Goal: Transaction & Acquisition: Download file/media

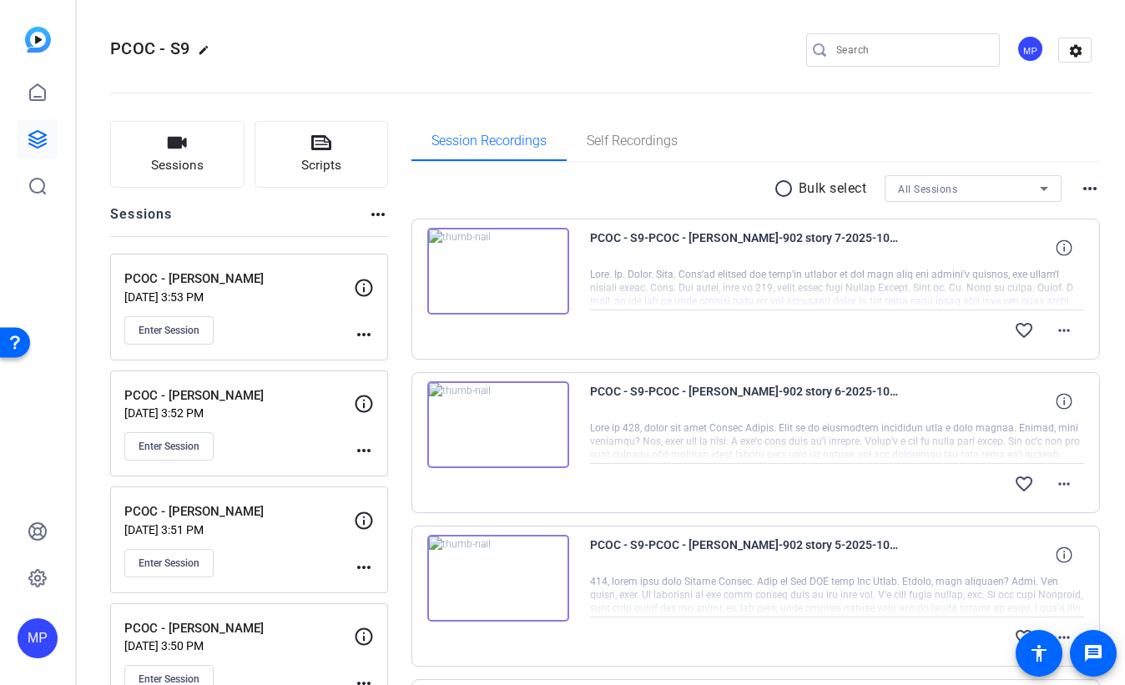
click at [784, 189] on mat-icon "radio_button_unchecked" at bounding box center [785, 189] width 25 height 20
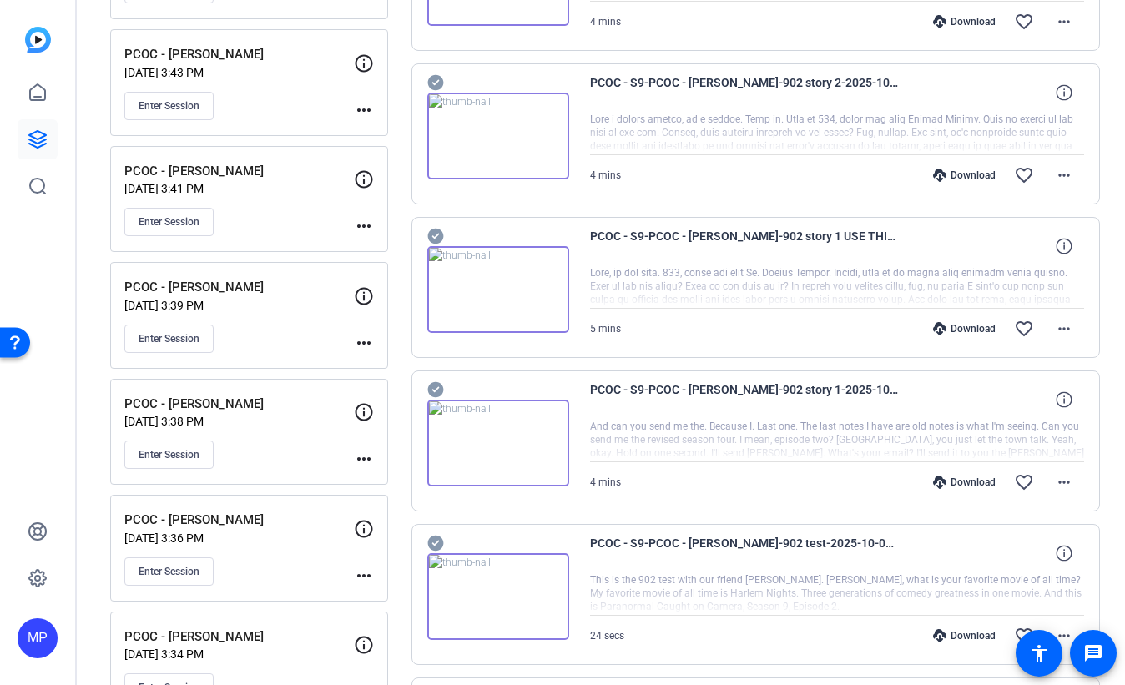
scroll to position [1046, 0]
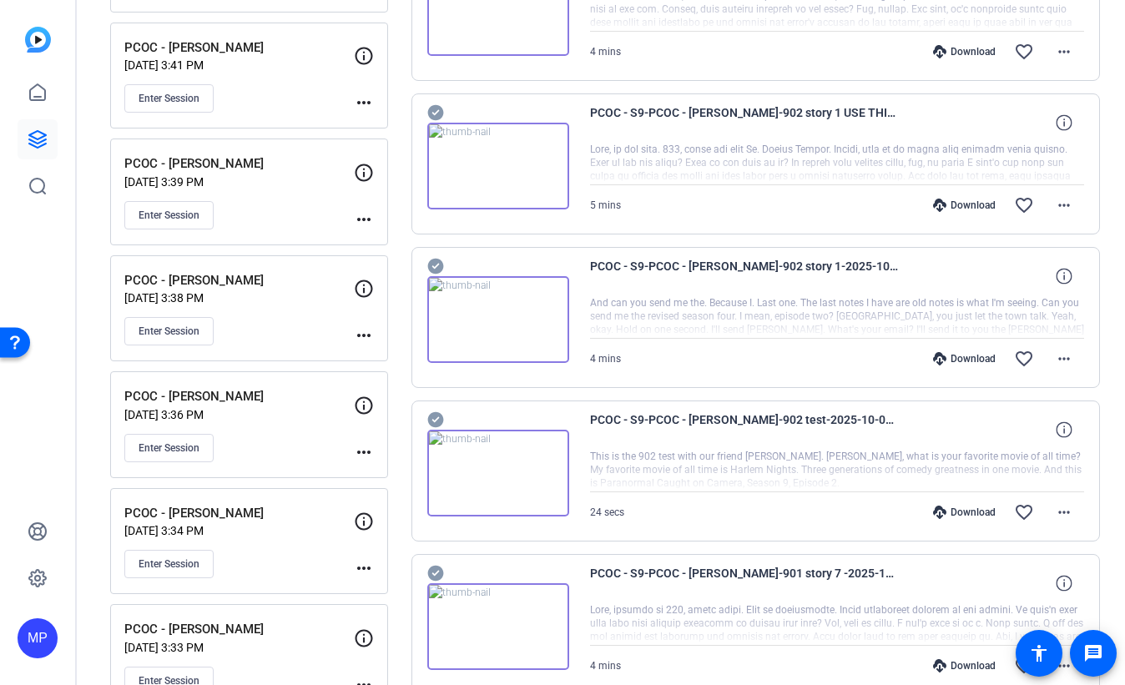
click at [991, 189] on div "Download favorite_border more_horiz" at bounding box center [910, 205] width 346 height 40
click at [994, 133] on div "PCOC - S9-PCOC - [PERSON_NAME]-902 story 1 USE THIS ONE-2025-10-01-12-26-40-142…" at bounding box center [837, 123] width 495 height 40
drag, startPoint x: 958, startPoint y: 120, endPoint x: 967, endPoint y: 192, distance: 72.3
click at [958, 123] on div "PCOC - S9-PCOC - [PERSON_NAME]-902 story 1 USE THIS ONE-2025-10-01-12-26-40-142…" at bounding box center [837, 123] width 495 height 40
click at [981, 194] on div "Download favorite_border more_horiz" at bounding box center [910, 205] width 346 height 40
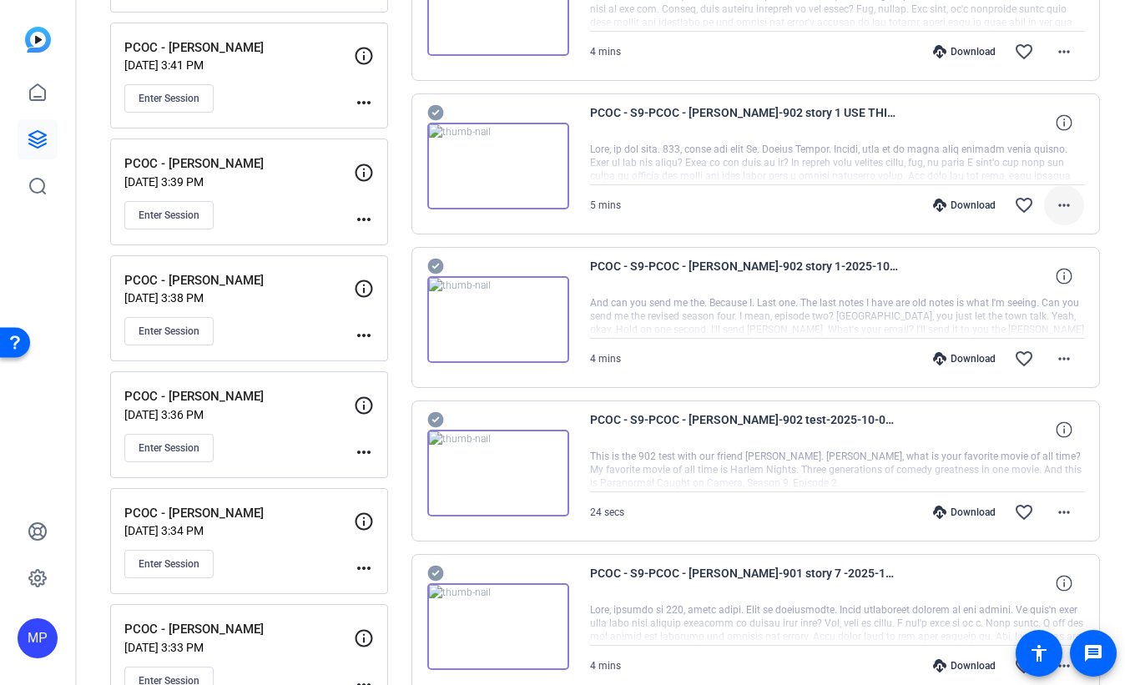
click at [1049, 191] on span at bounding box center [1064, 205] width 40 height 40
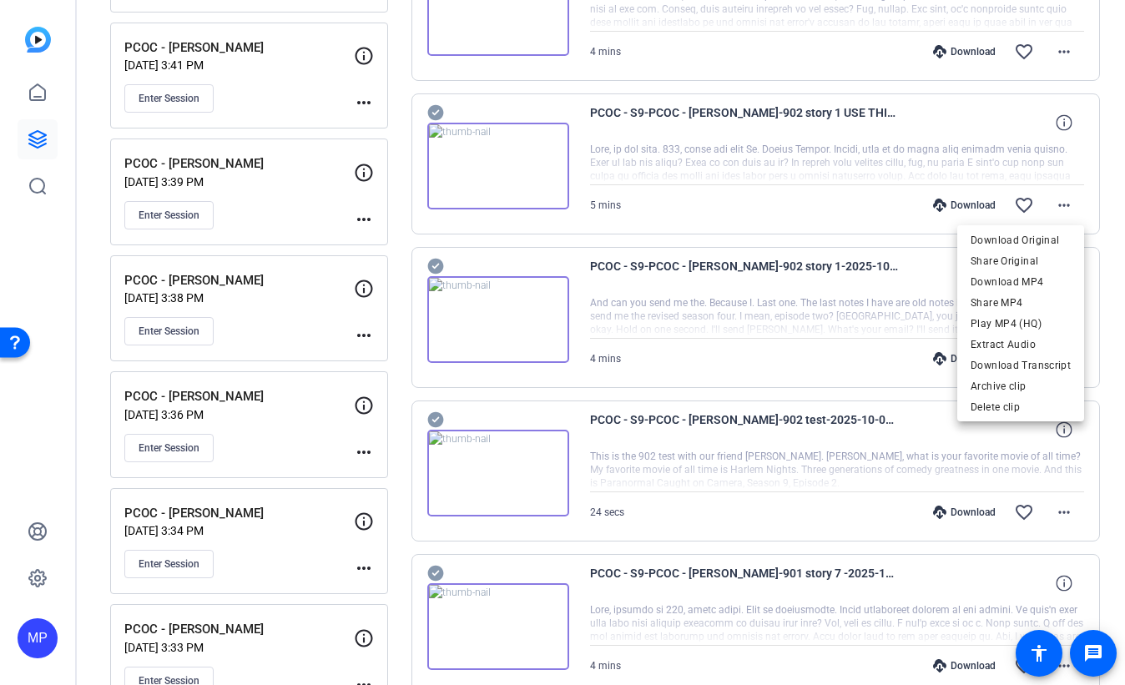
click at [1107, 229] on div at bounding box center [562, 342] width 1125 height 685
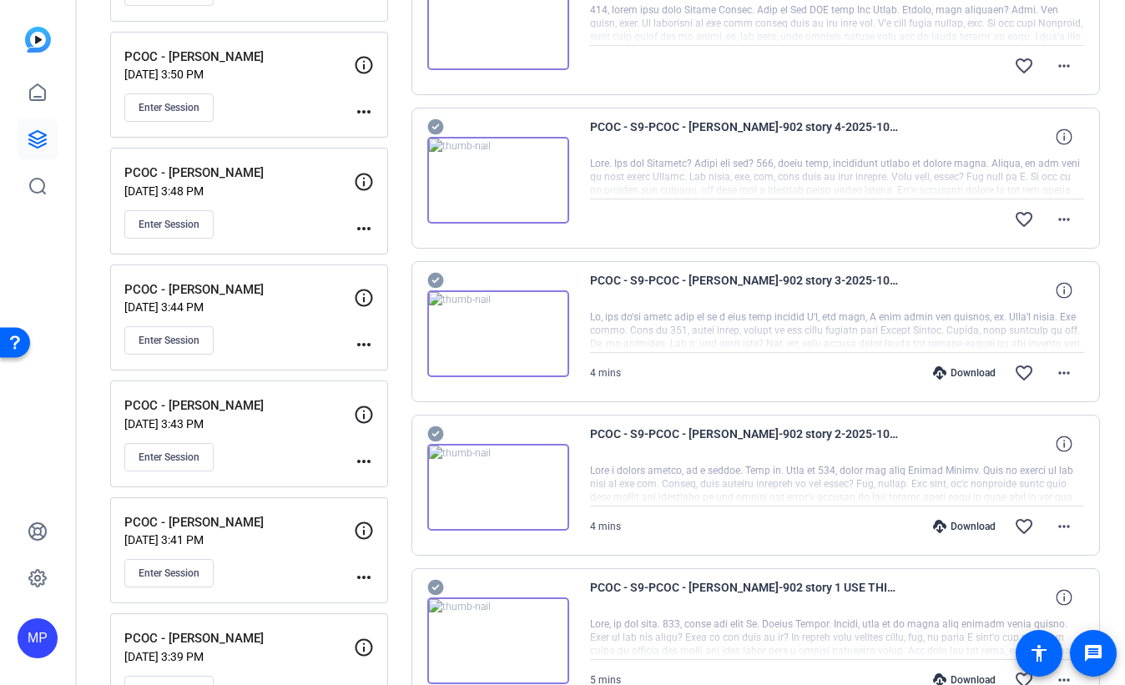
scroll to position [706, 0]
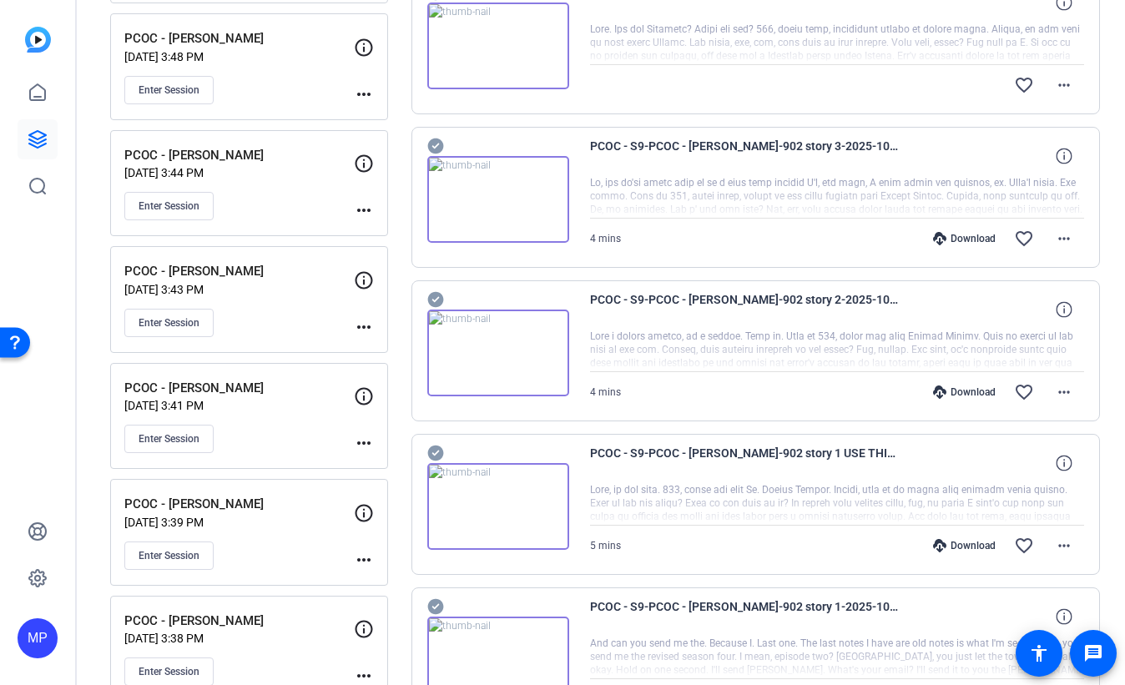
click at [1109, 91] on div "Sessions Scripts Sessions more_horiz PCOC - [PERSON_NAME] [DATE] 3:53 PM Enter …" at bounding box center [601, 291] width 1048 height 1794
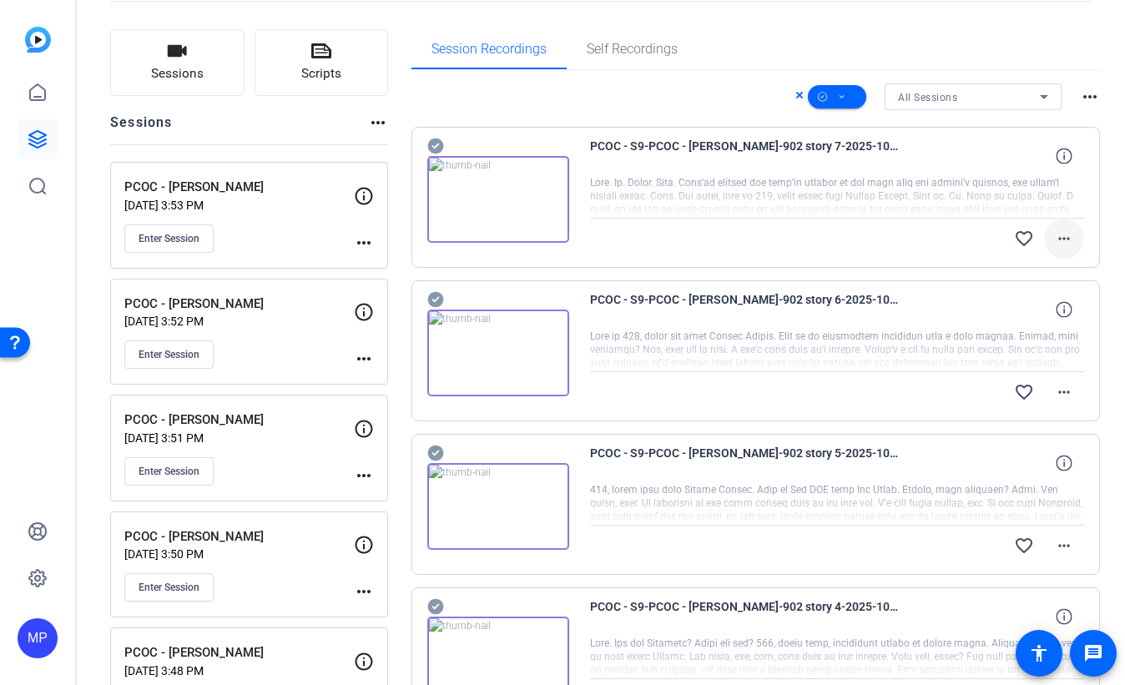
scroll to position [0, 0]
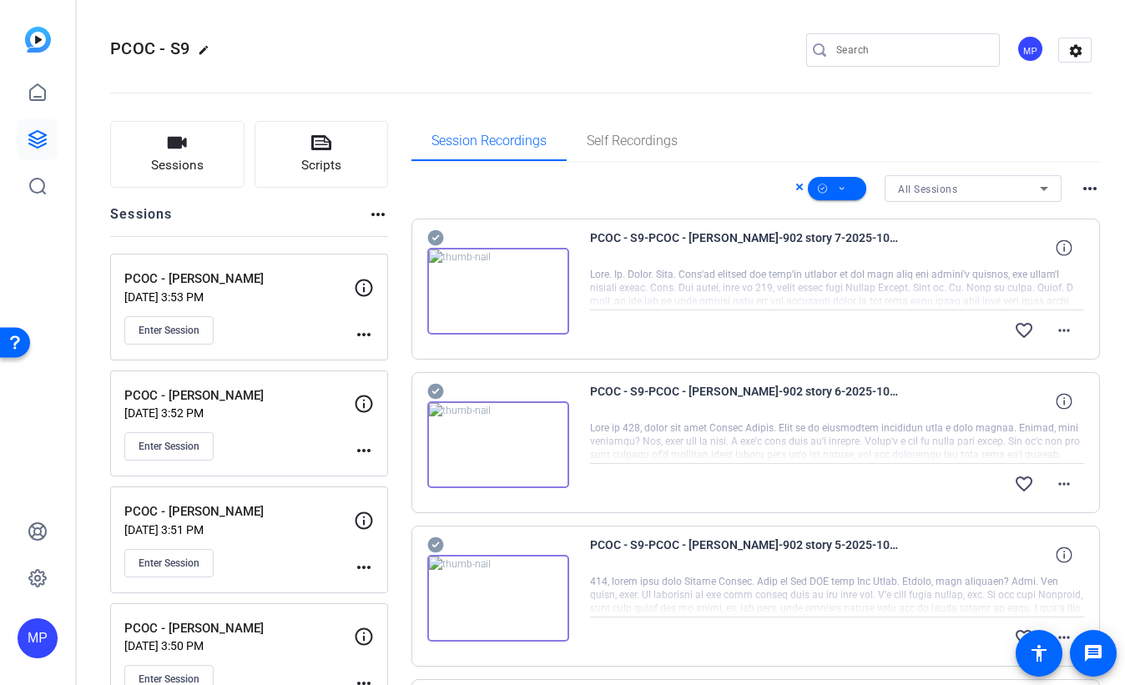
click at [1000, 196] on div "All Sessions" at bounding box center [969, 189] width 142 height 21
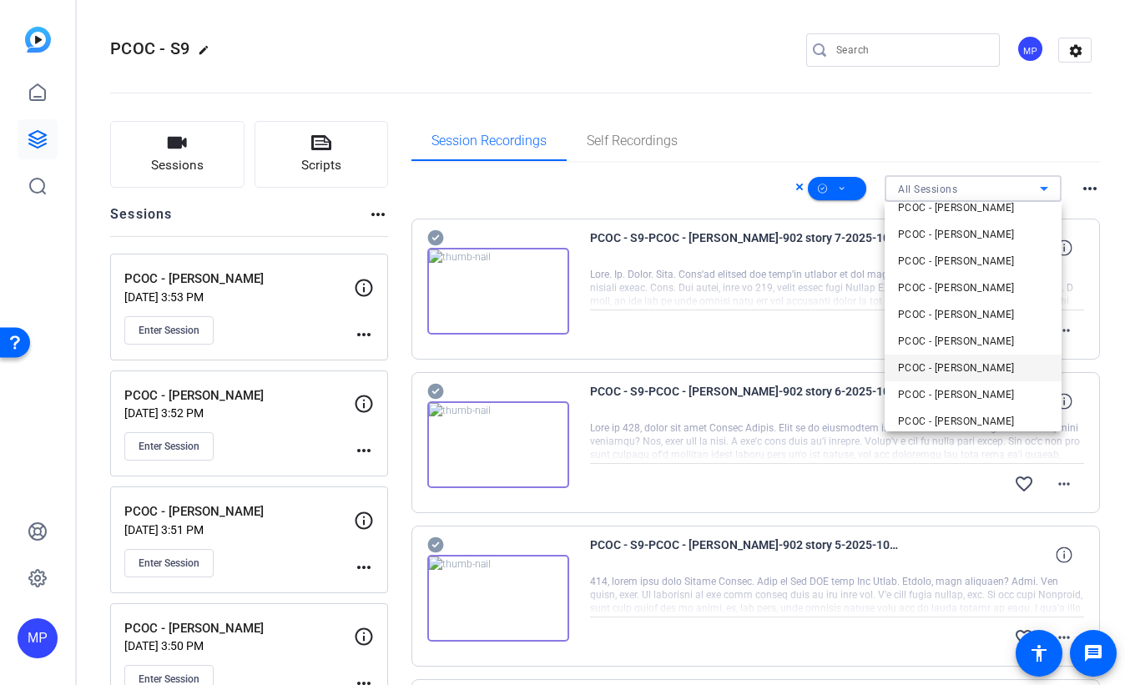
scroll to position [152, 0]
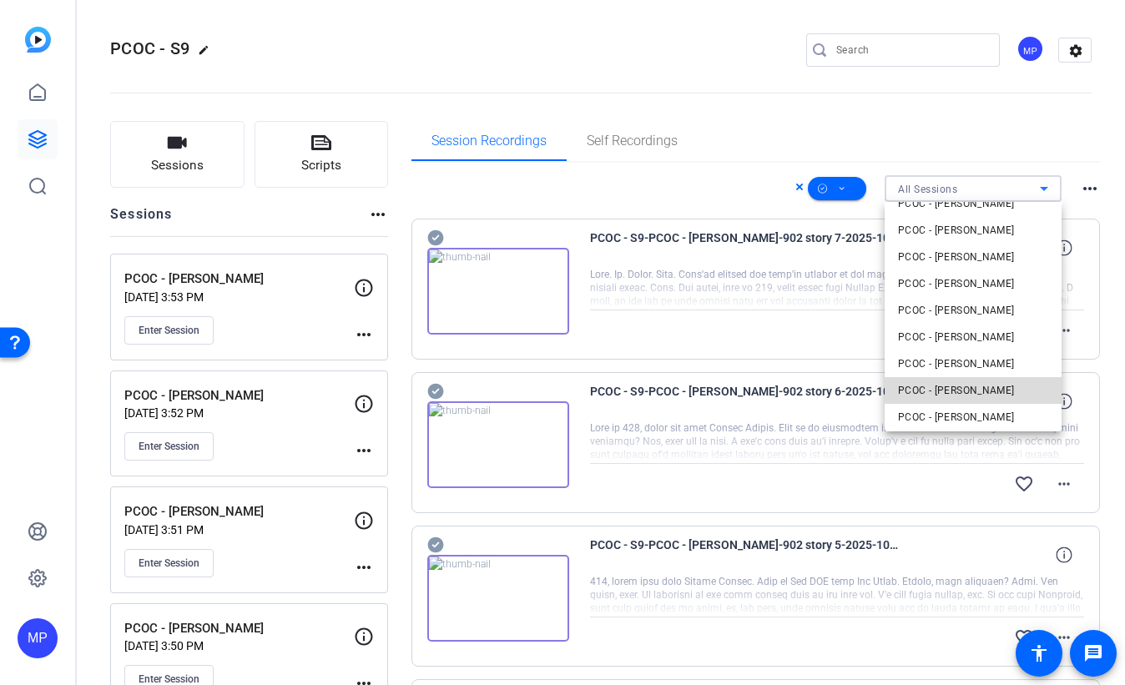
click at [984, 390] on span "PCOC - [PERSON_NAME]" at bounding box center [956, 390] width 117 height 20
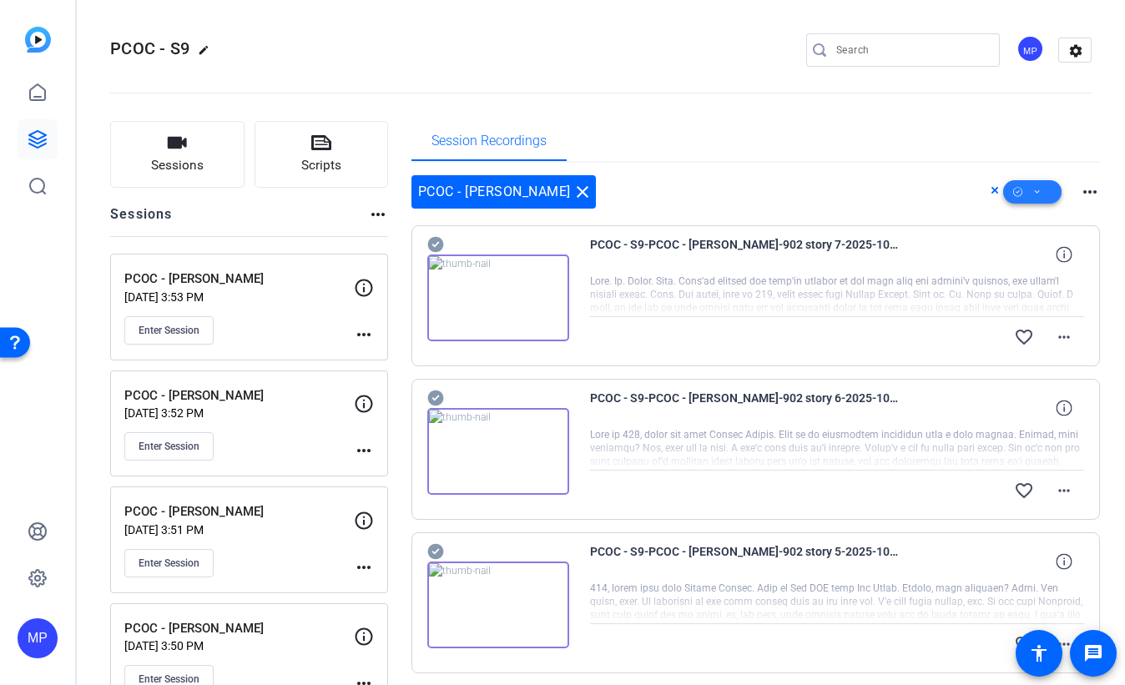
click at [1039, 194] on icon at bounding box center [1037, 192] width 8 height 21
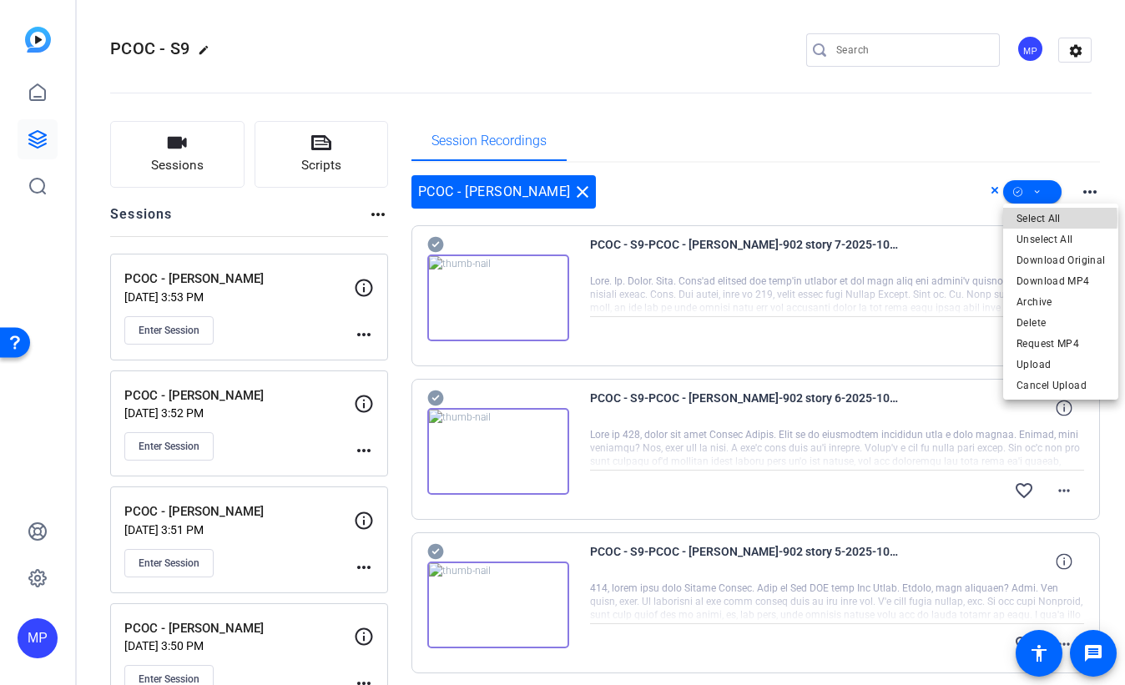
click at [1044, 219] on span "Select All" at bounding box center [1060, 219] width 88 height 20
click at [1063, 256] on span "Download Original" at bounding box center [1060, 260] width 88 height 20
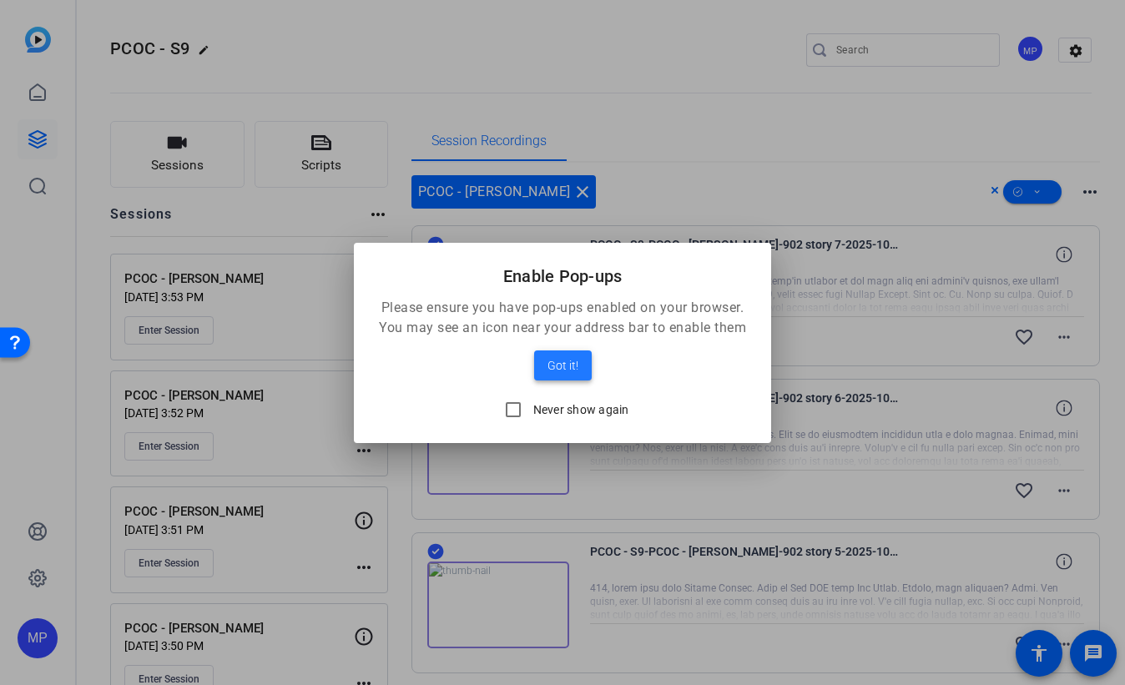
click at [579, 362] on span at bounding box center [563, 365] width 58 height 40
